Goal: Use online tool/utility: Utilize a website feature to perform a specific function

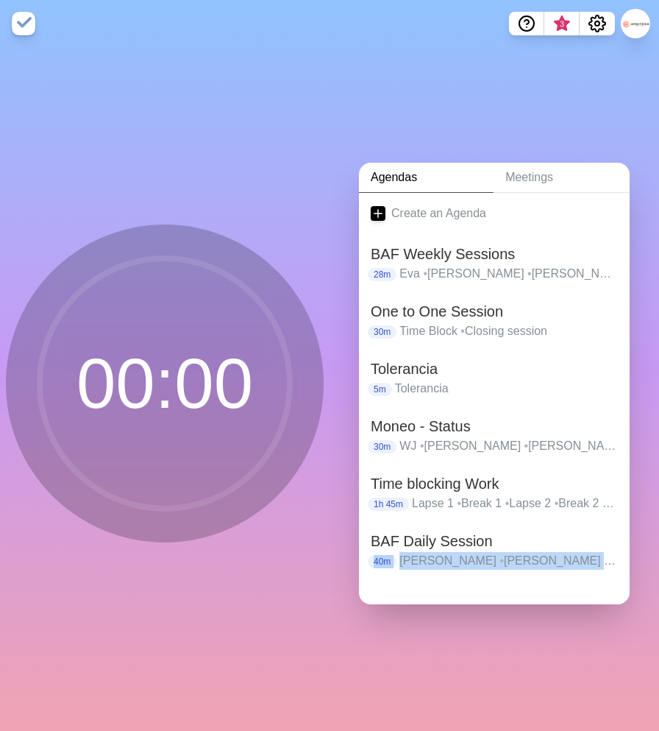
drag, startPoint x: 654, startPoint y: 549, endPoint x: 916, endPoint y: 597, distance: 265.6
click at [659, 597] on html "3 00 : 00 Agendas Meetings Create an Agenda BAF Weekly Sessions 28m [PERSON_NAM…" at bounding box center [329, 365] width 659 height 731
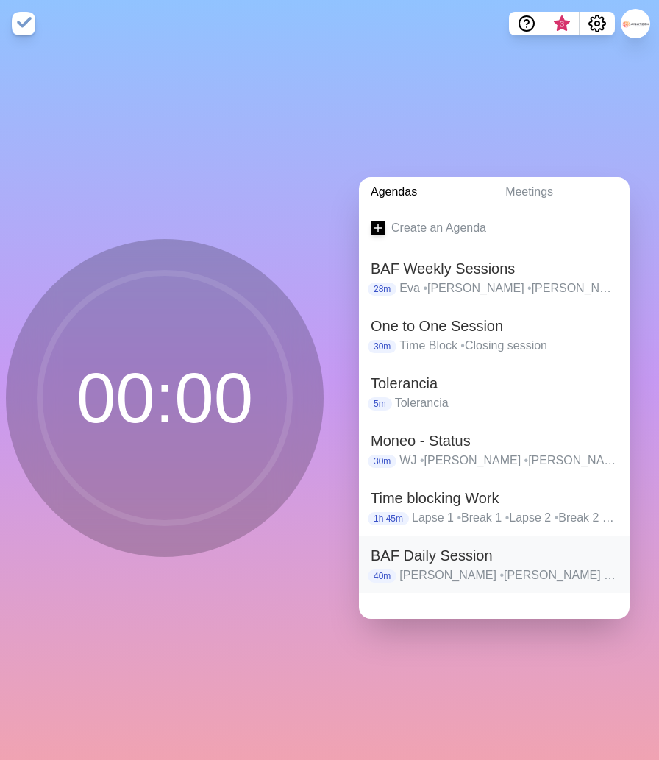
click at [424, 564] on h2 "BAF Daily Session" at bounding box center [494, 556] width 247 height 22
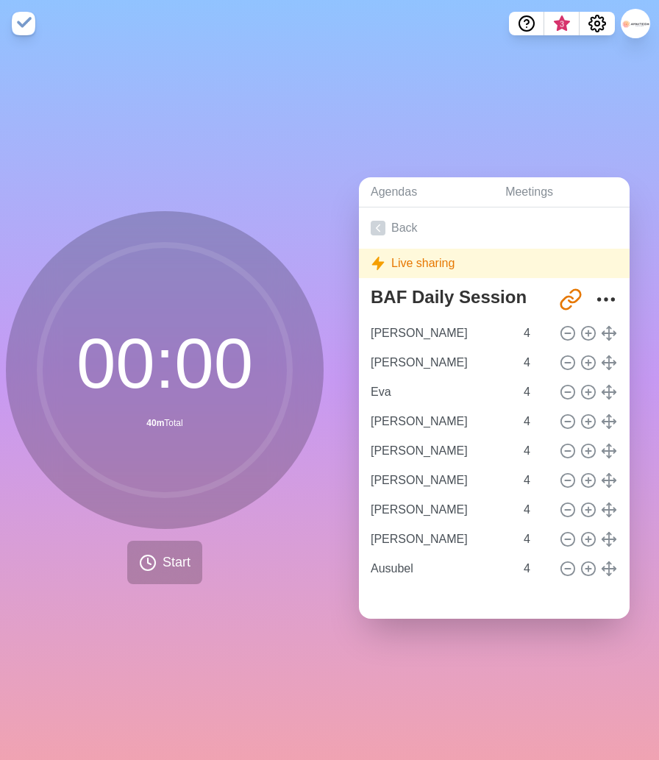
type input "[PERSON_NAME]"
type input "Eva"
type input "[PERSON_NAME]"
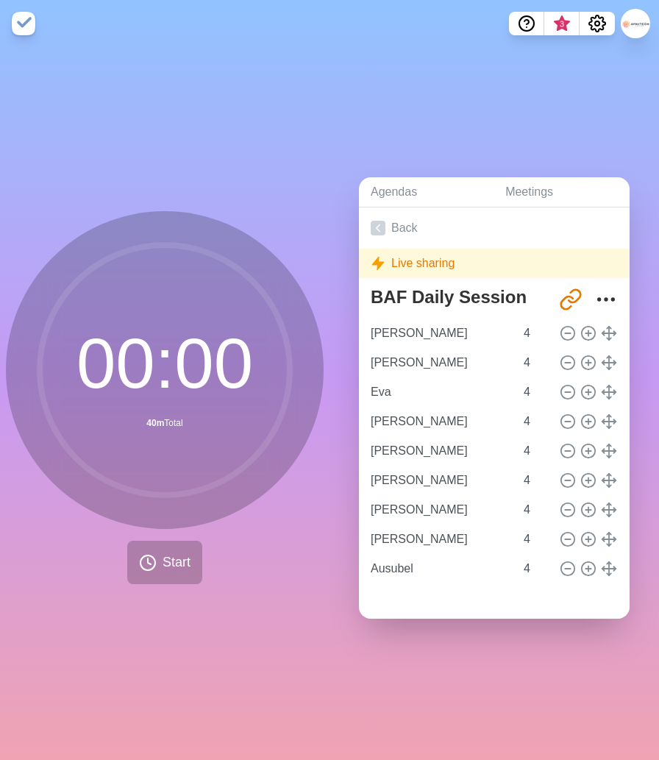
type input "[PERSON_NAME]"
type input "Ausubel"
type input "[PERSON_NAME]"
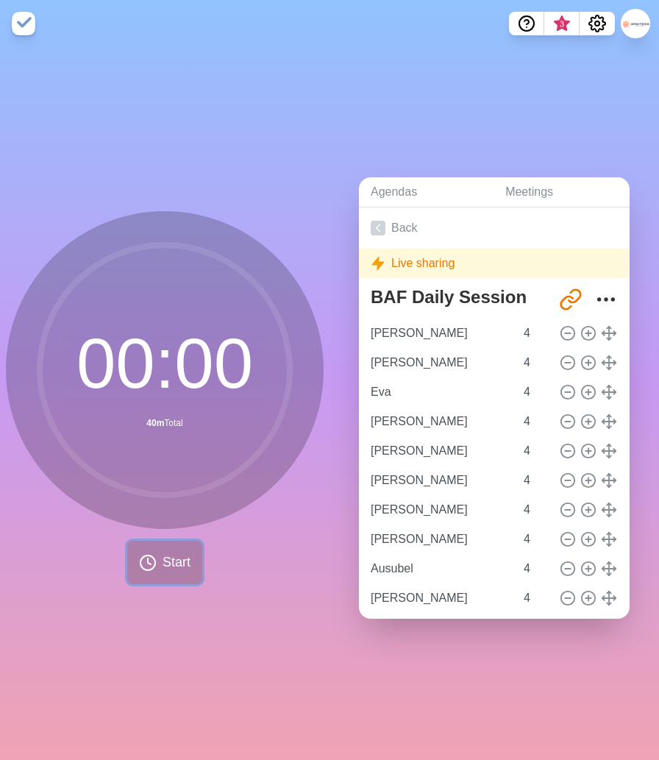
click at [157, 564] on button "Start" at bounding box center [164, 562] width 75 height 43
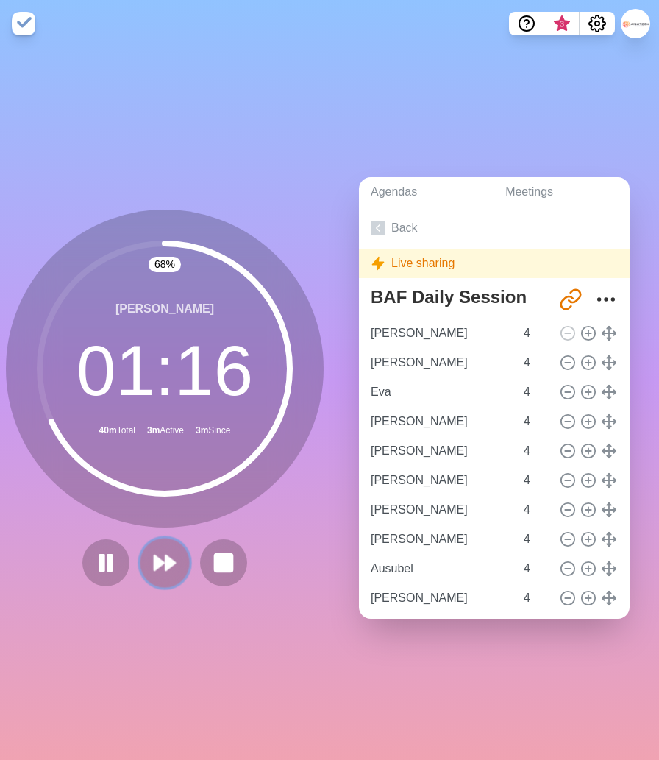
click at [162, 561] on polygon at bounding box center [160, 563] width 10 height 15
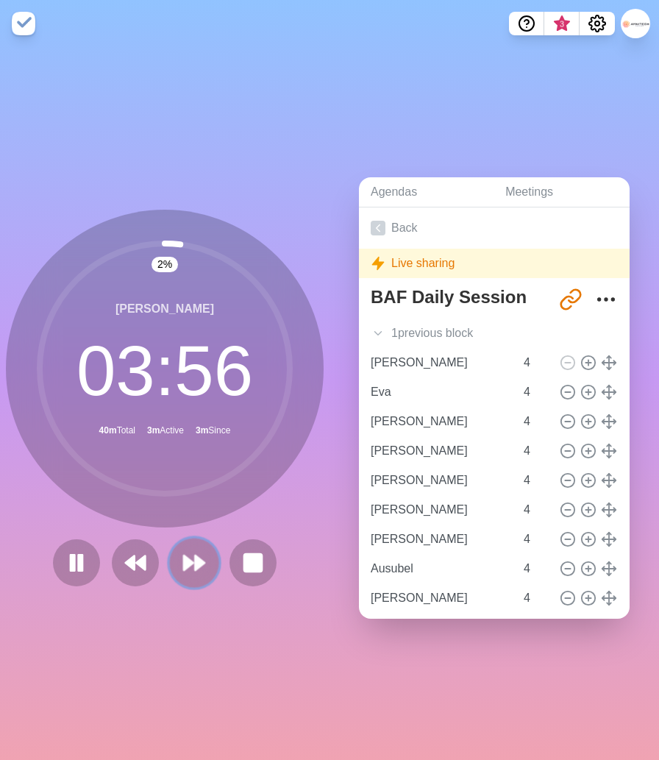
click at [194, 560] on icon at bounding box center [194, 563] width 25 height 25
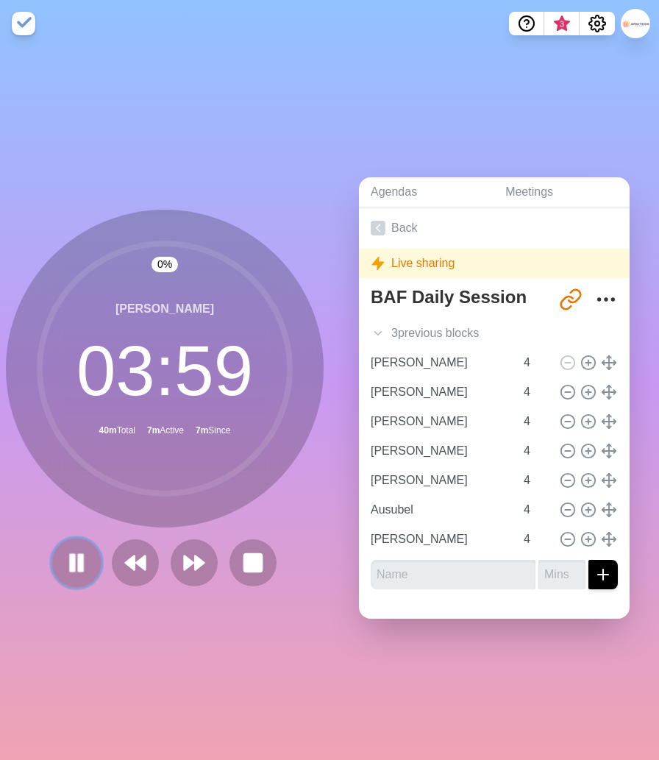
click at [77, 561] on icon at bounding box center [76, 563] width 25 height 25
click at [208, 534] on div "0 % [PERSON_NAME] 03 : 59 40m Total 7m Active 8m Since" at bounding box center [165, 398] width 318 height 377
click at [222, 593] on div "0 % [PERSON_NAME] 03 : 59 40m Total 7m Active 8m Since" at bounding box center [165, 403] width 330 height 713
click at [195, 564] on polygon at bounding box center [200, 563] width 10 height 15
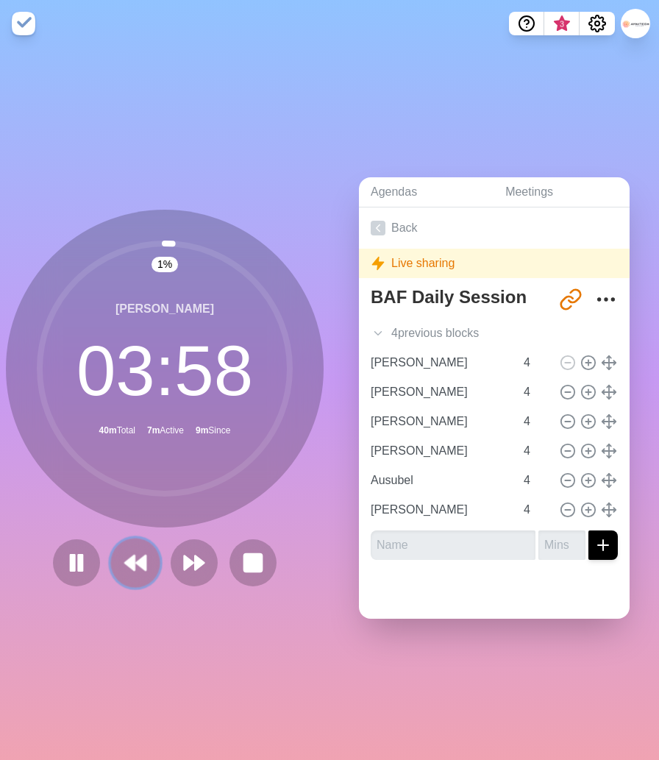
click at [122, 563] on button at bounding box center [134, 562] width 49 height 49
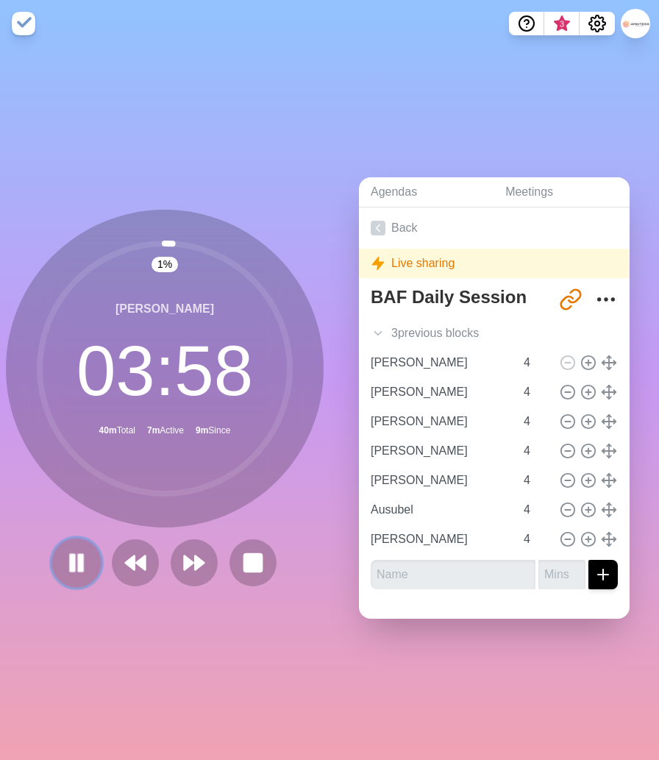
click at [68, 568] on icon at bounding box center [76, 563] width 25 height 25
click at [227, 529] on div "1 % [PERSON_NAME] 03 : 58 40m Total 7m Active 10m Since" at bounding box center [165, 398] width 318 height 377
click at [195, 569] on polygon at bounding box center [200, 563] width 10 height 15
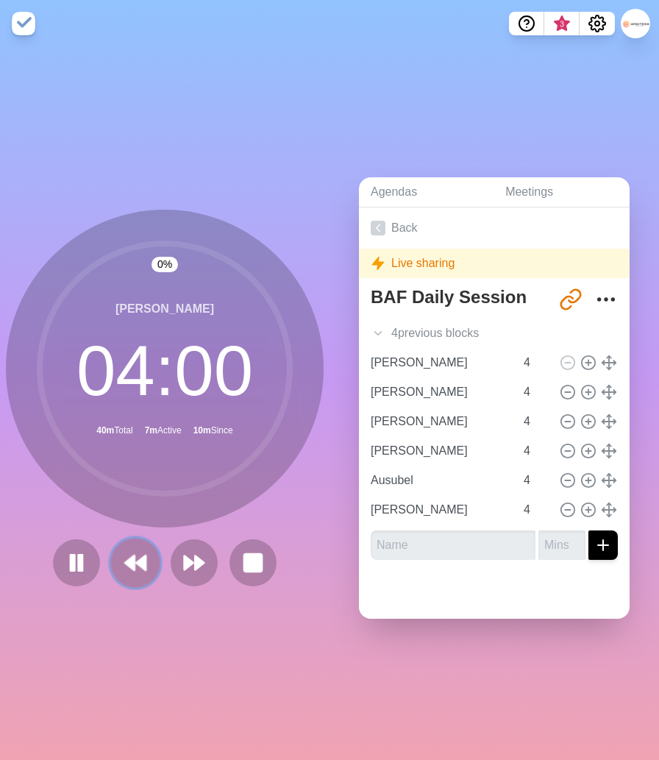
click at [142, 568] on icon at bounding box center [135, 563] width 25 height 25
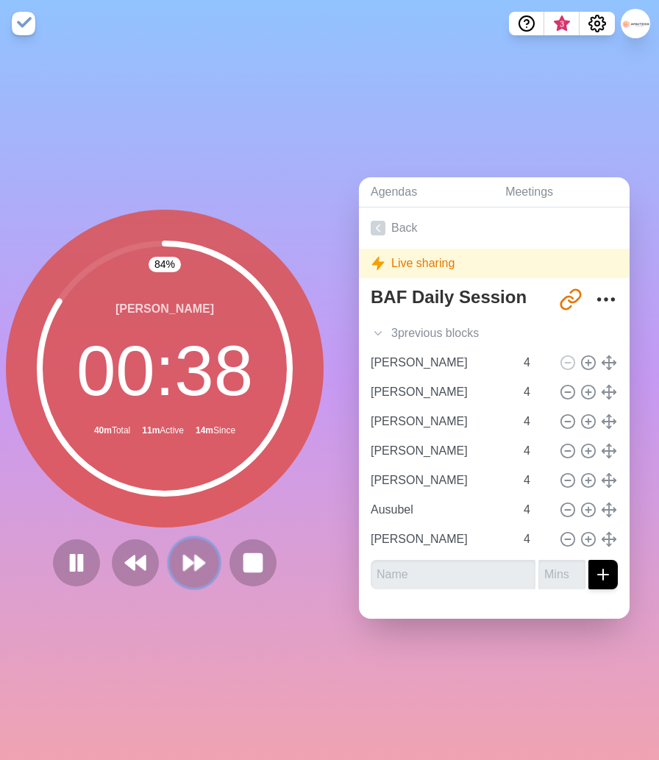
click at [194, 565] on icon at bounding box center [194, 563] width 25 height 25
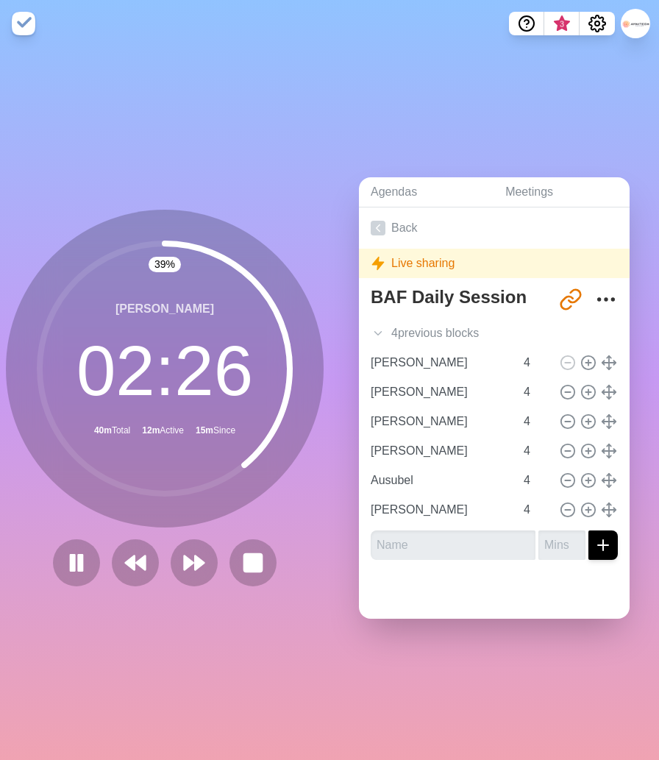
click at [315, 518] on div "[PERSON_NAME] 02 : 26 40m Total 12m Active 15m Since" at bounding box center [165, 369] width 318 height 318
click at [205, 534] on div "50 % [PERSON_NAME] 02 : 00 40m Total 13m Active 16m Since" at bounding box center [165, 398] width 318 height 377
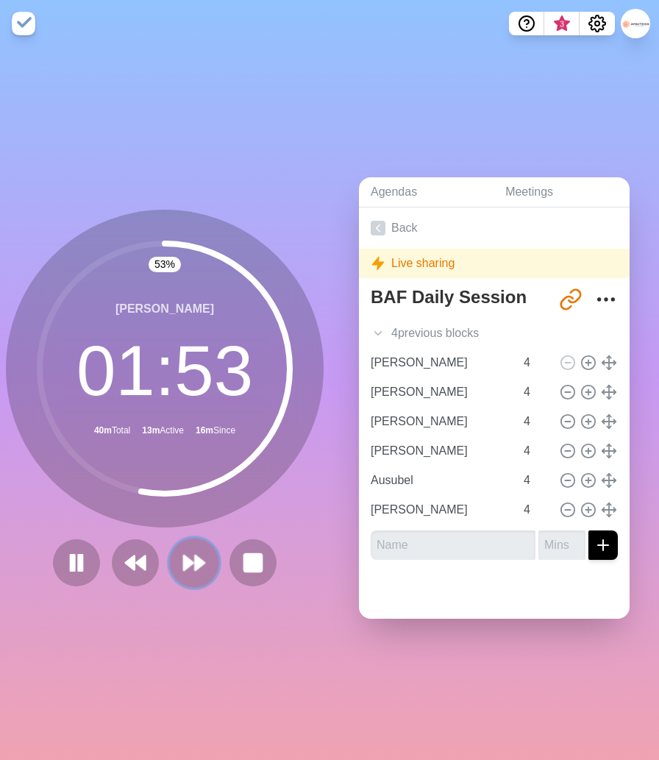
click at [194, 560] on icon at bounding box center [194, 563] width 25 height 25
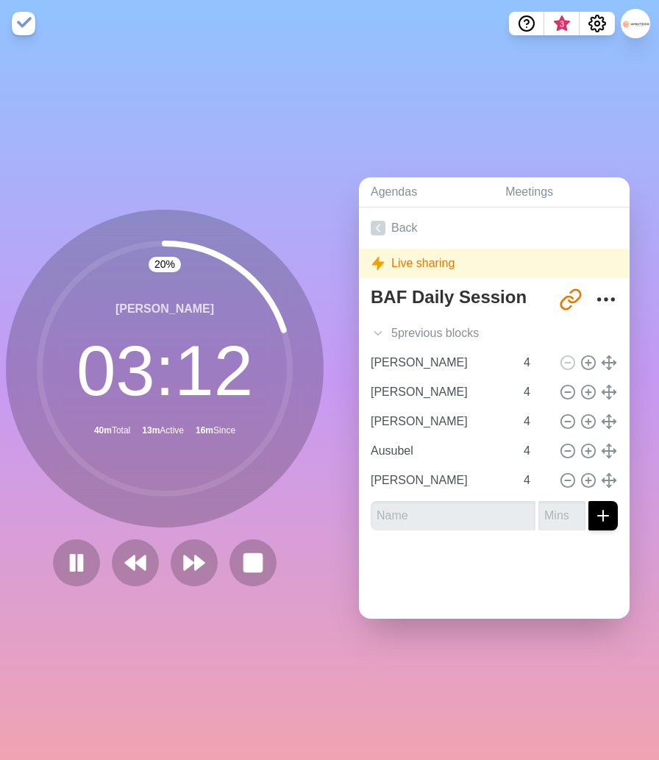
click at [219, 534] on div "20 % [PERSON_NAME] 03 : 12 40m Total 13m Active 16m Since" at bounding box center [165, 398] width 318 height 377
click at [198, 605] on div "21 % [PERSON_NAME] 03 : 10 40m Total 13m Active 17m Since" at bounding box center [165, 403] width 330 height 713
click at [199, 562] on polygon at bounding box center [200, 563] width 10 height 15
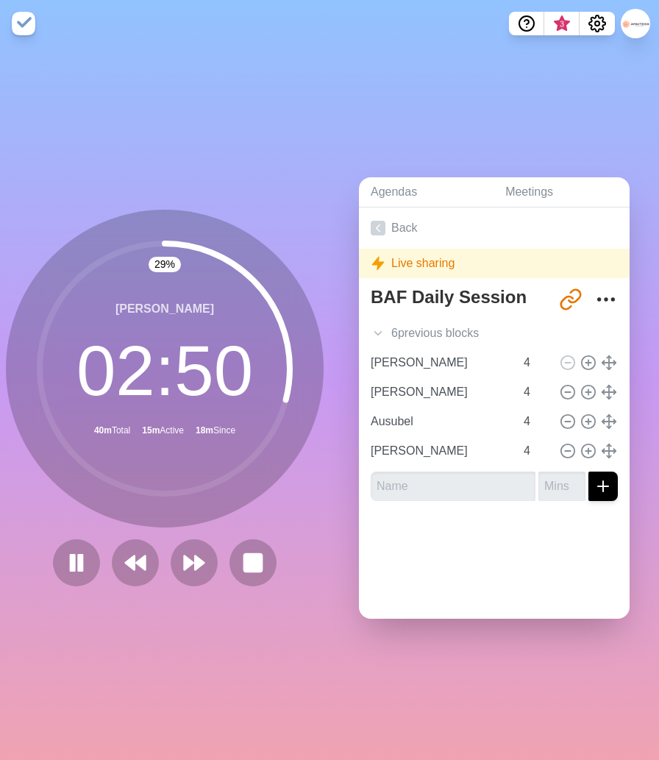
click at [222, 529] on div "29 % Alessandra 02 : 50 40m Total 15m Active 18m Since" at bounding box center [165, 398] width 318 height 377
click at [193, 568] on icon at bounding box center [194, 563] width 25 height 25
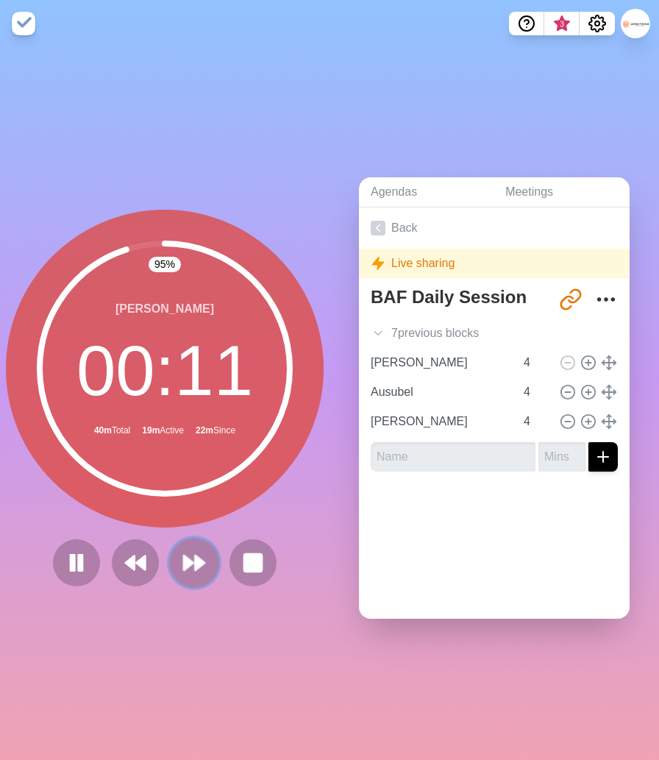
click at [191, 572] on icon at bounding box center [194, 563] width 25 height 25
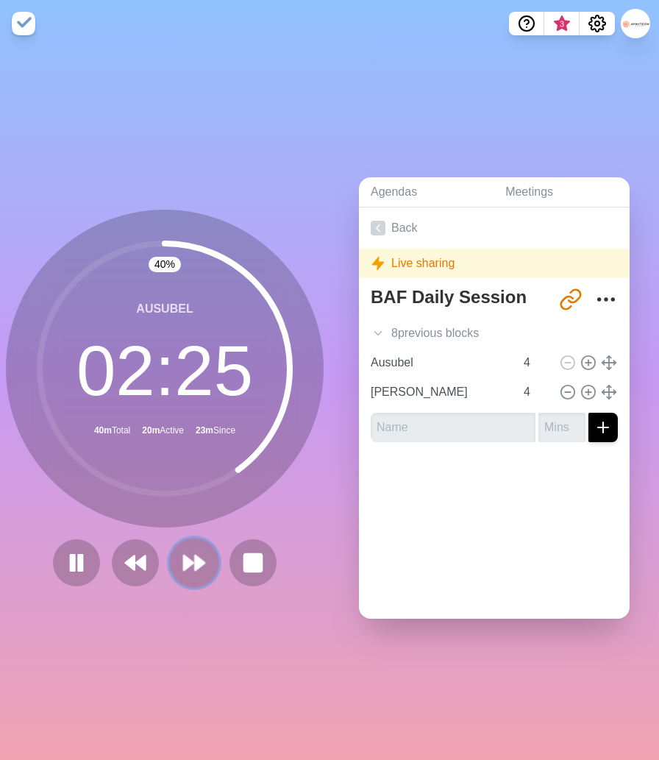
click at [191, 557] on icon at bounding box center [194, 563] width 25 height 25
